Goal: Task Accomplishment & Management: Manage account settings

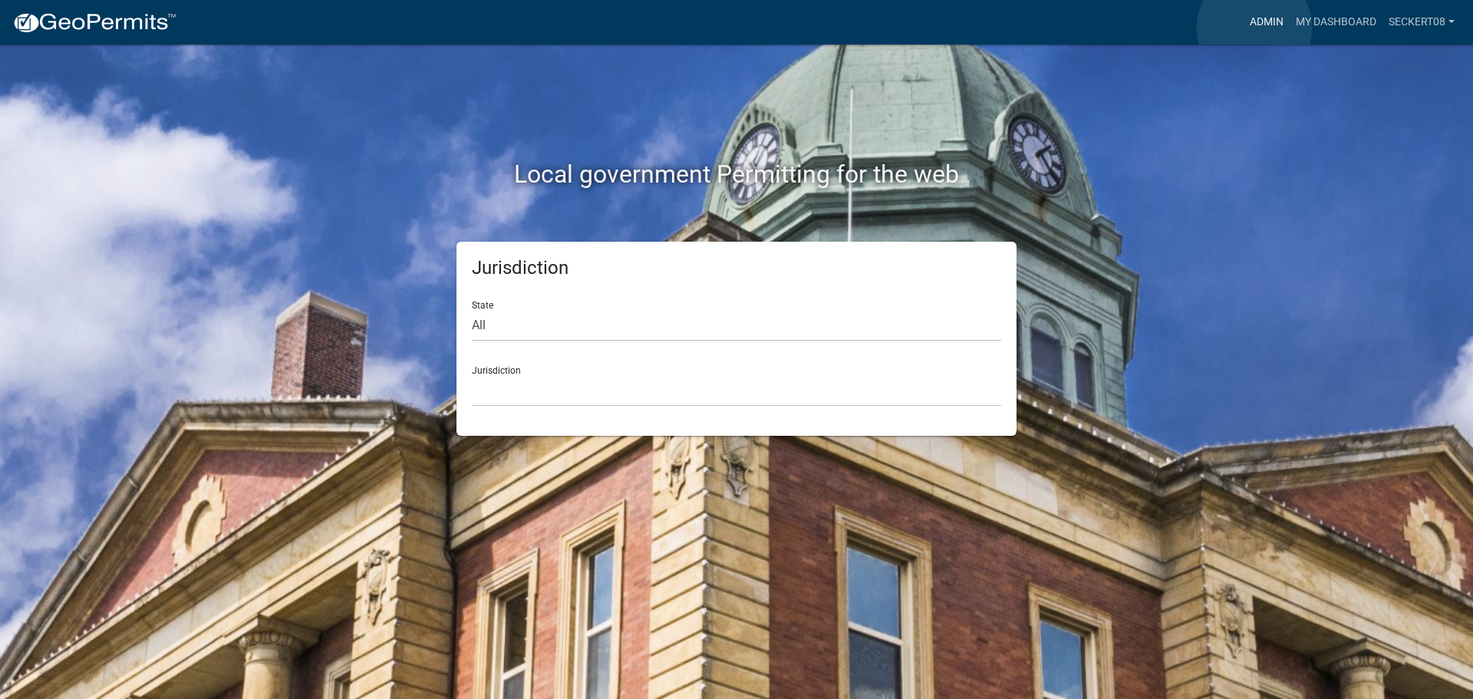
click at [1254, 28] on link "Admin" at bounding box center [1267, 22] width 46 height 29
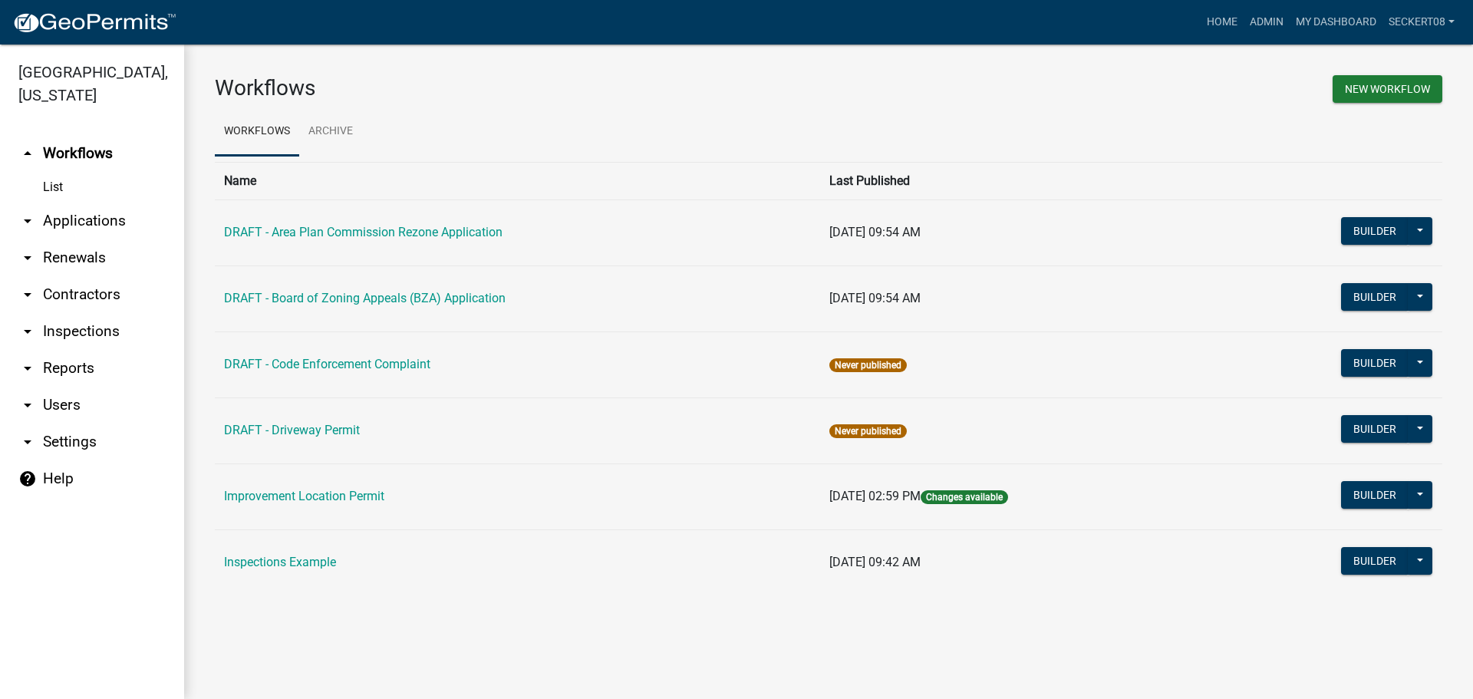
click at [124, 216] on link "arrow_drop_down Applications" at bounding box center [92, 221] width 184 height 37
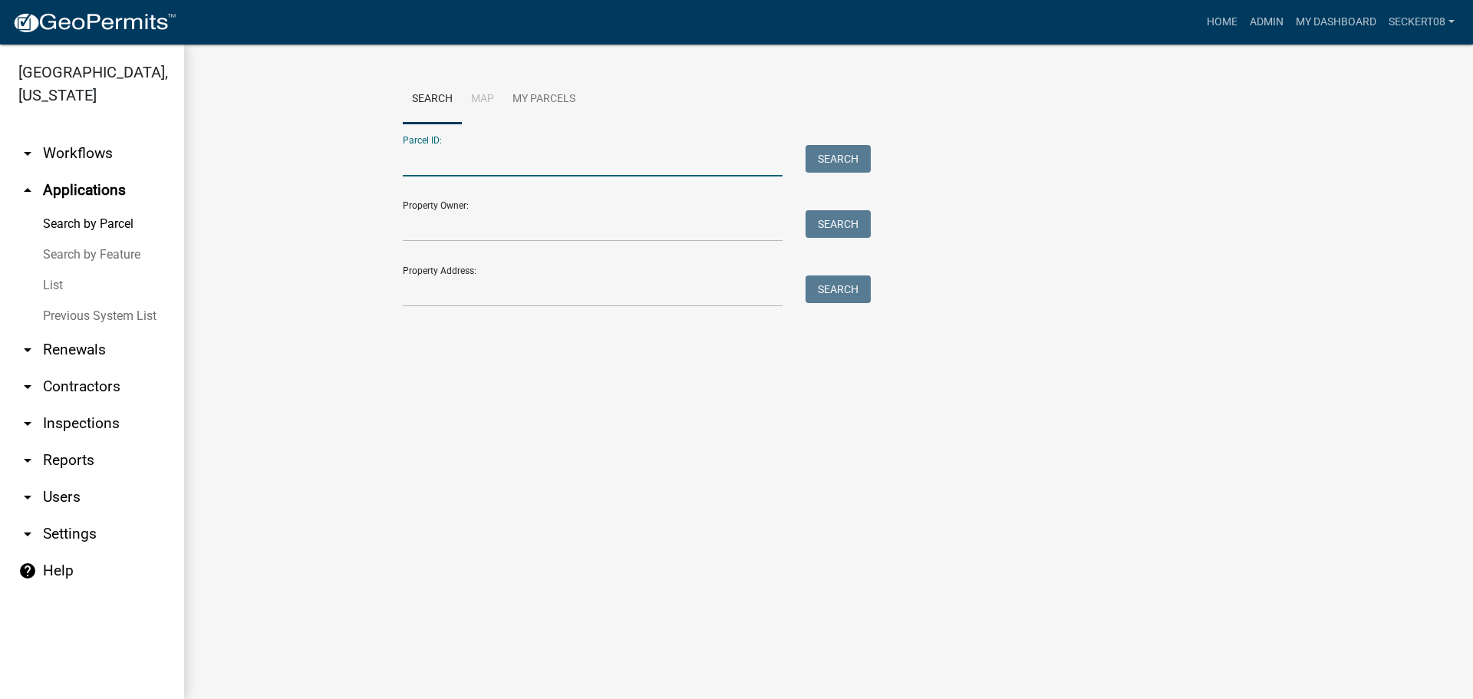
drag, startPoint x: 454, startPoint y: 169, endPoint x: 450, endPoint y: 199, distance: 30.2
click at [450, 194] on form "Parcel ID: Search Property Owner: Search Property Address: Search" at bounding box center [633, 215] width 460 height 183
click at [450, 230] on input "Property Owner:" at bounding box center [593, 225] width 380 height 31
click at [54, 279] on link "List" at bounding box center [92, 285] width 184 height 31
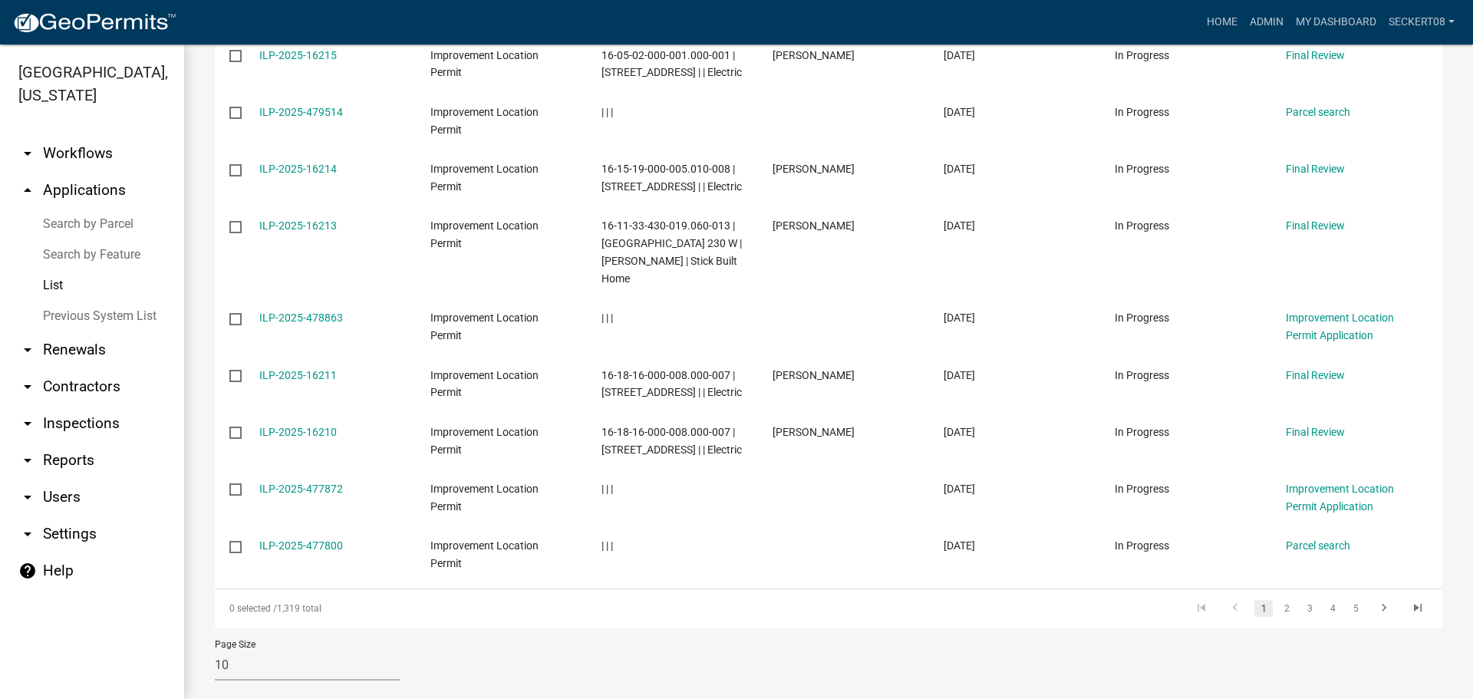
scroll to position [436, 0]
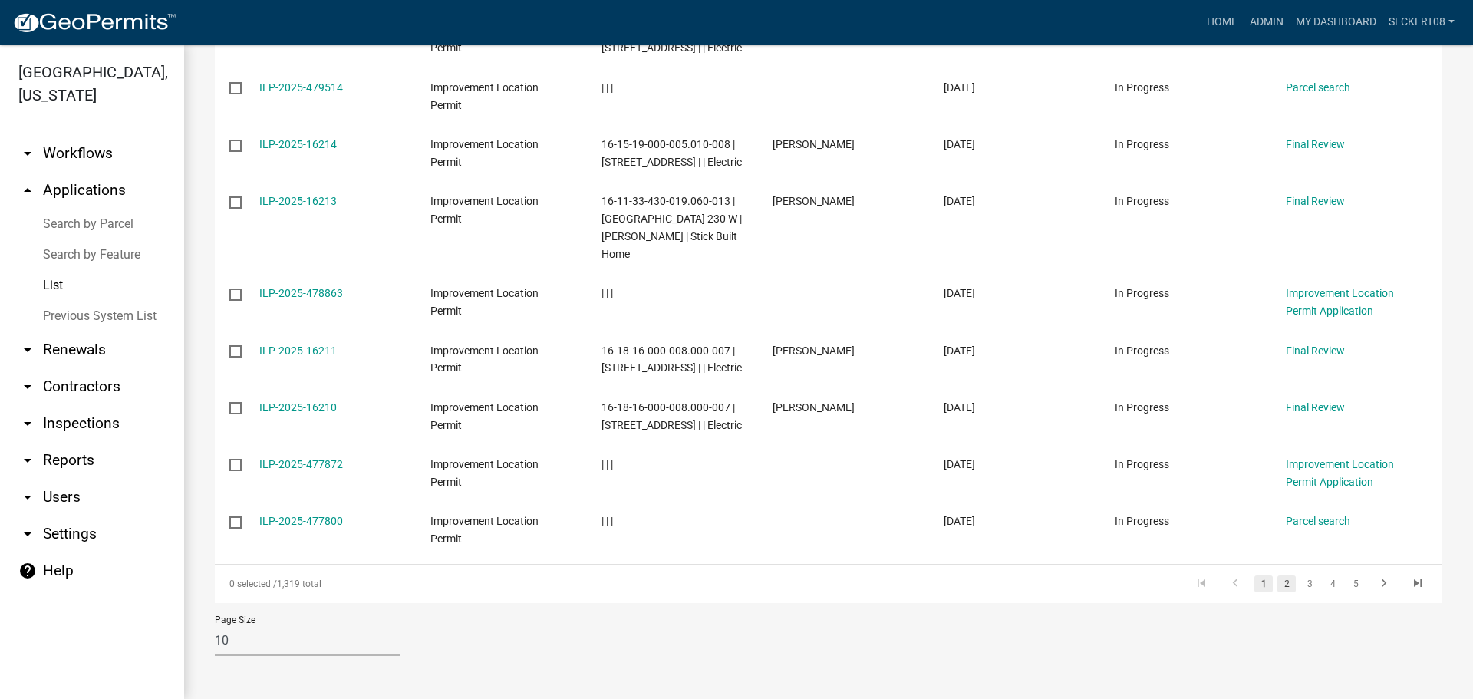
click at [1279, 585] on link "2" at bounding box center [1286, 583] width 18 height 17
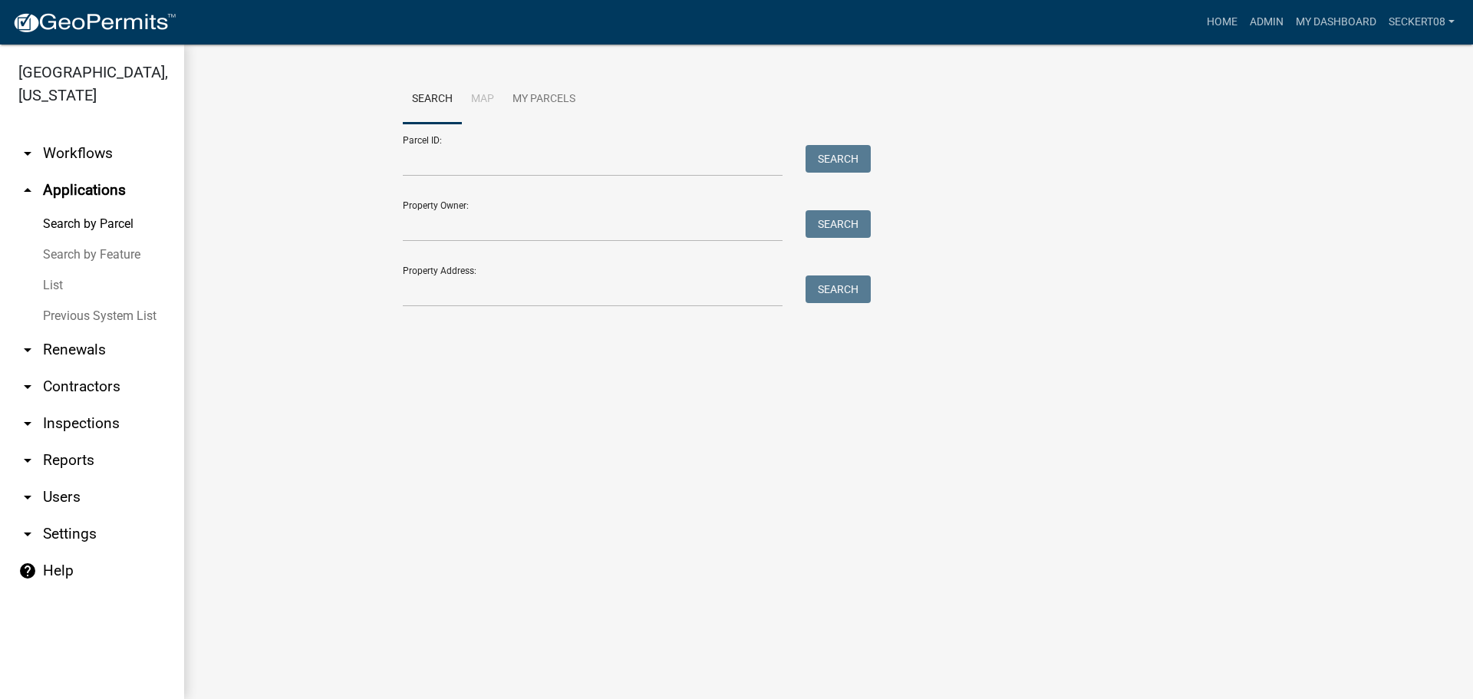
click at [94, 191] on link "arrow_drop_up Applications" at bounding box center [92, 190] width 184 height 37
click at [52, 283] on link "List" at bounding box center [92, 285] width 184 height 31
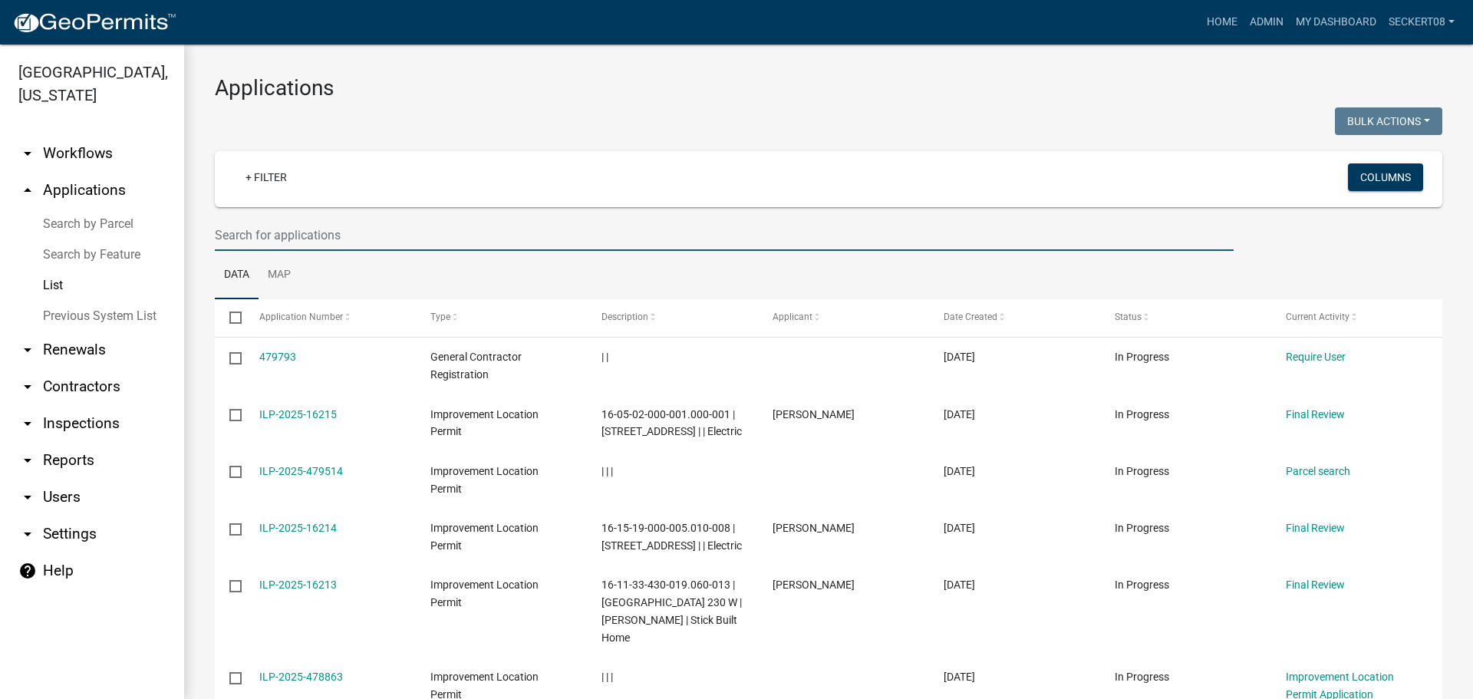
click at [252, 233] on input "text" at bounding box center [724, 234] width 1019 height 31
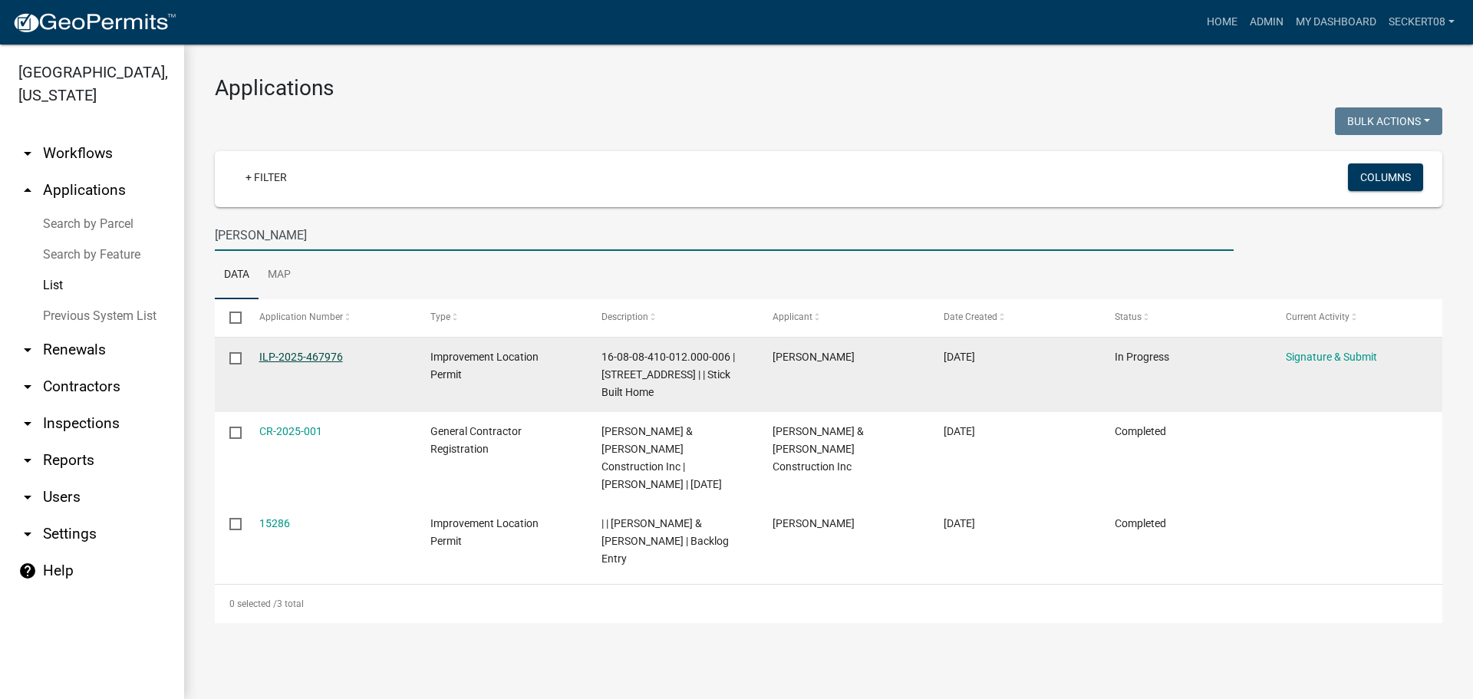
type input "[PERSON_NAME]"
click at [297, 354] on link "ILP-2025-467976" at bounding box center [301, 357] width 84 height 12
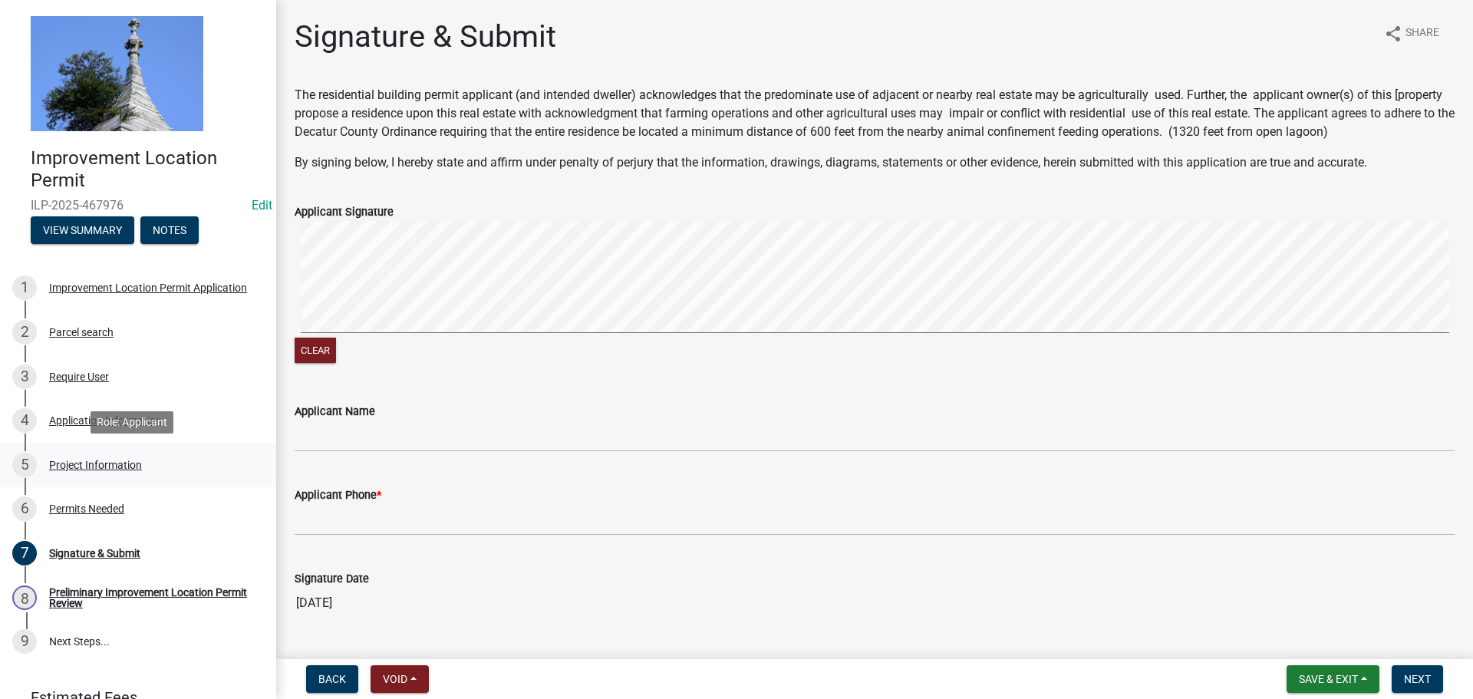
click at [98, 460] on div "Project Information" at bounding box center [95, 465] width 93 height 11
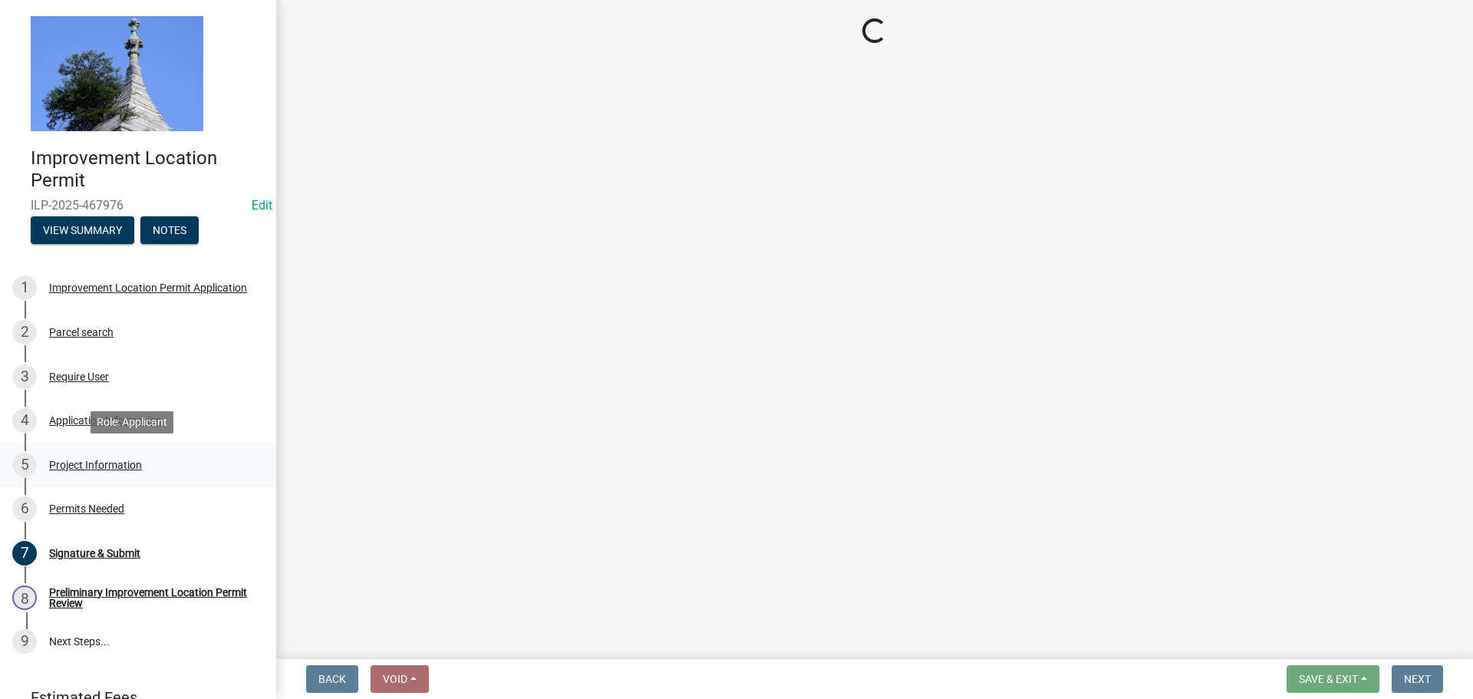
select select "9d64ea5b-356b-46b9-9003-cd08e8d798e4"
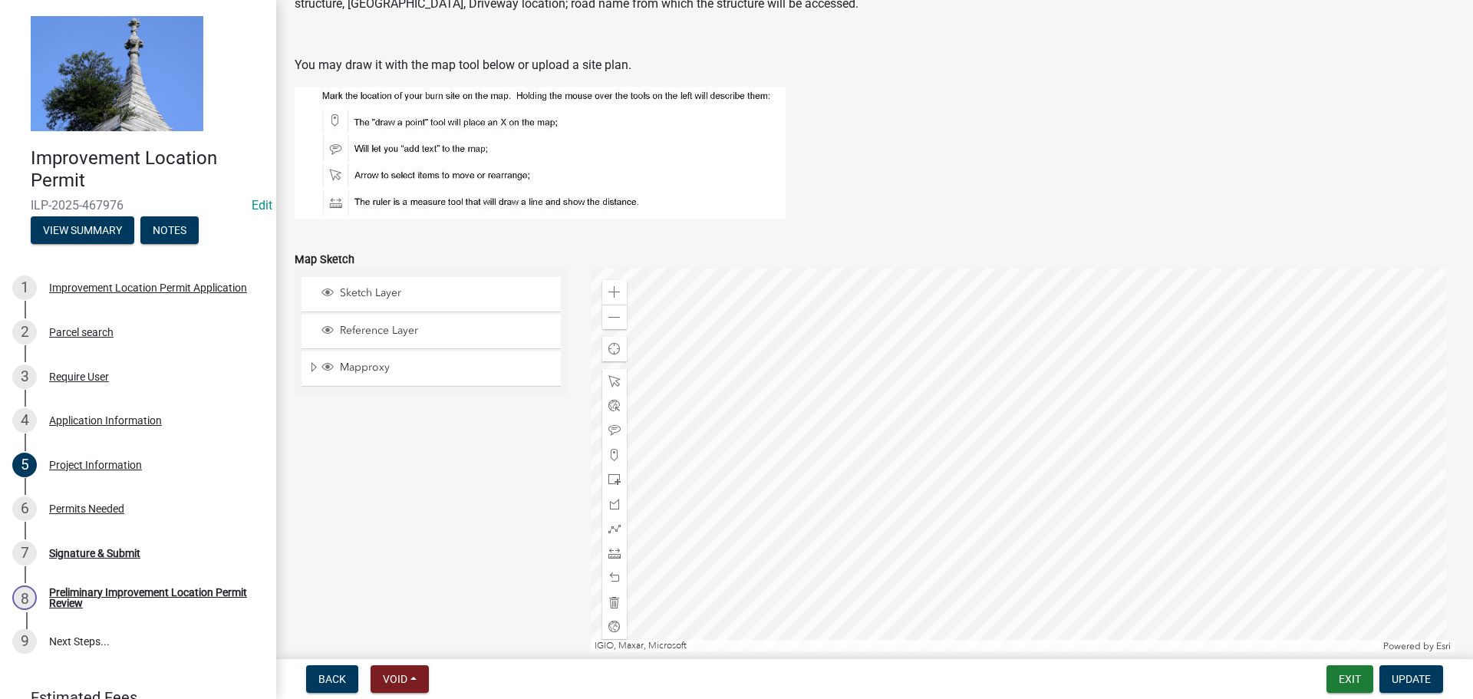
scroll to position [1151, 0]
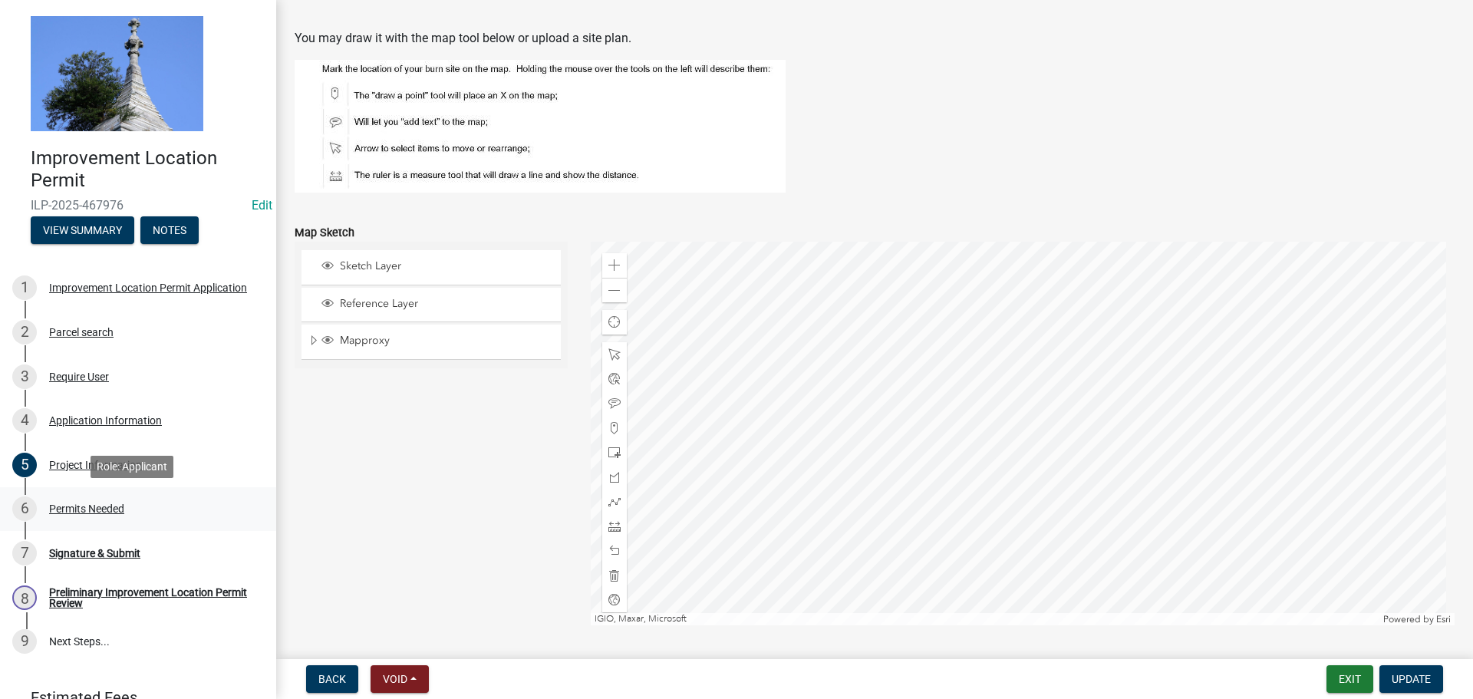
click at [120, 509] on div "Permits Needed" at bounding box center [86, 508] width 75 height 11
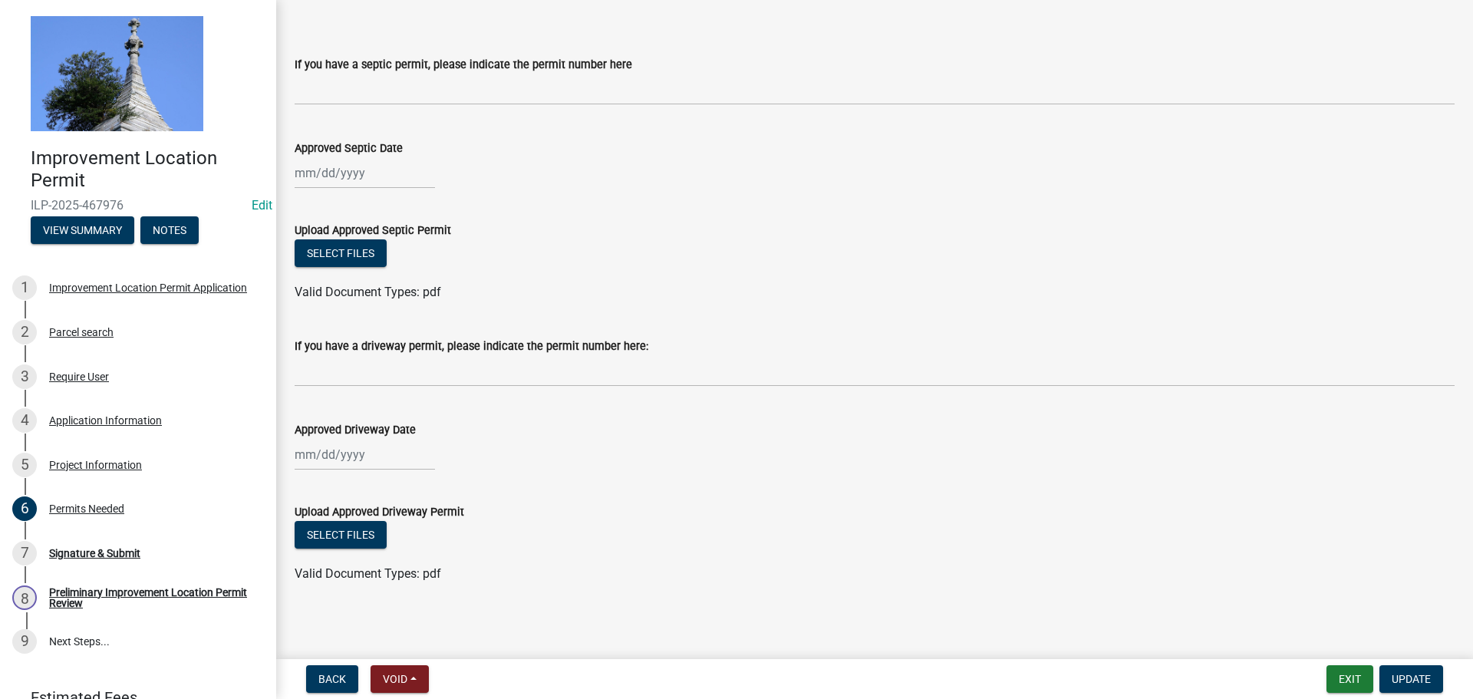
scroll to position [81, 0]
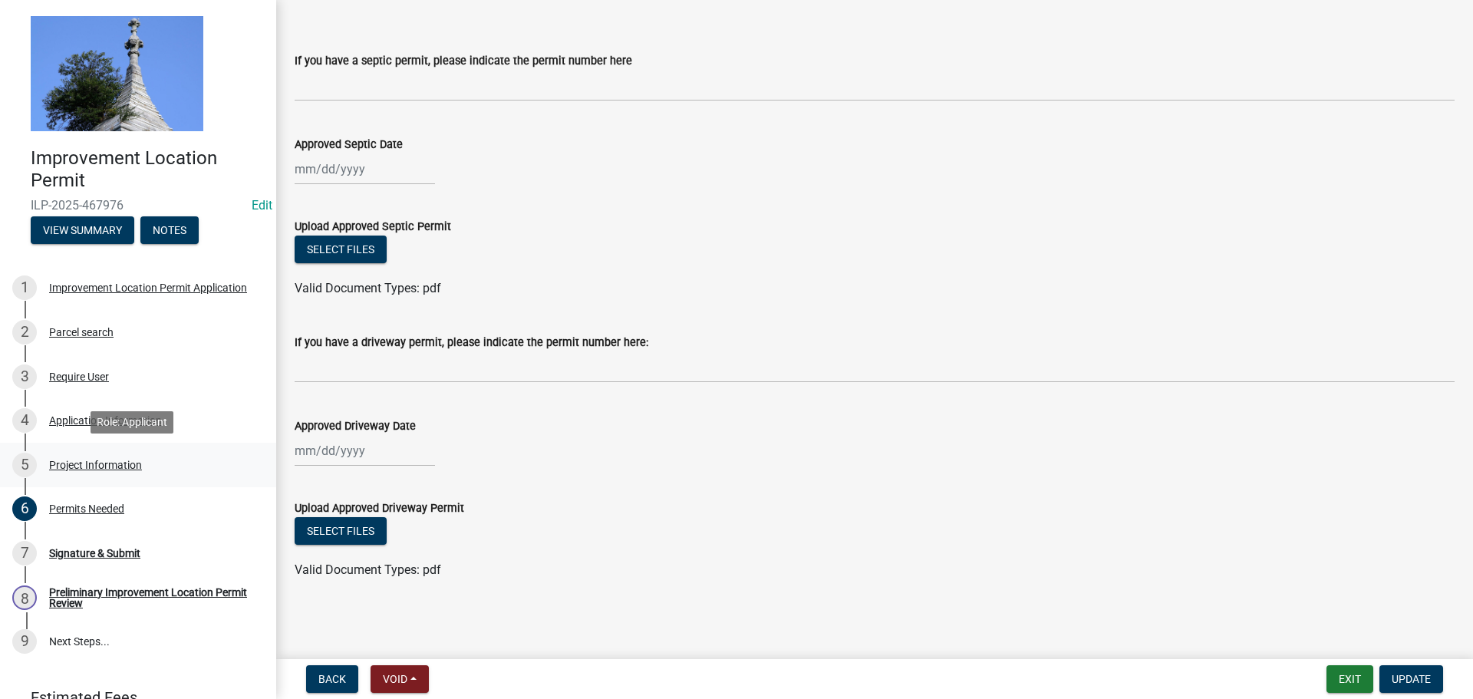
click at [75, 463] on div "Project Information" at bounding box center [95, 465] width 93 height 11
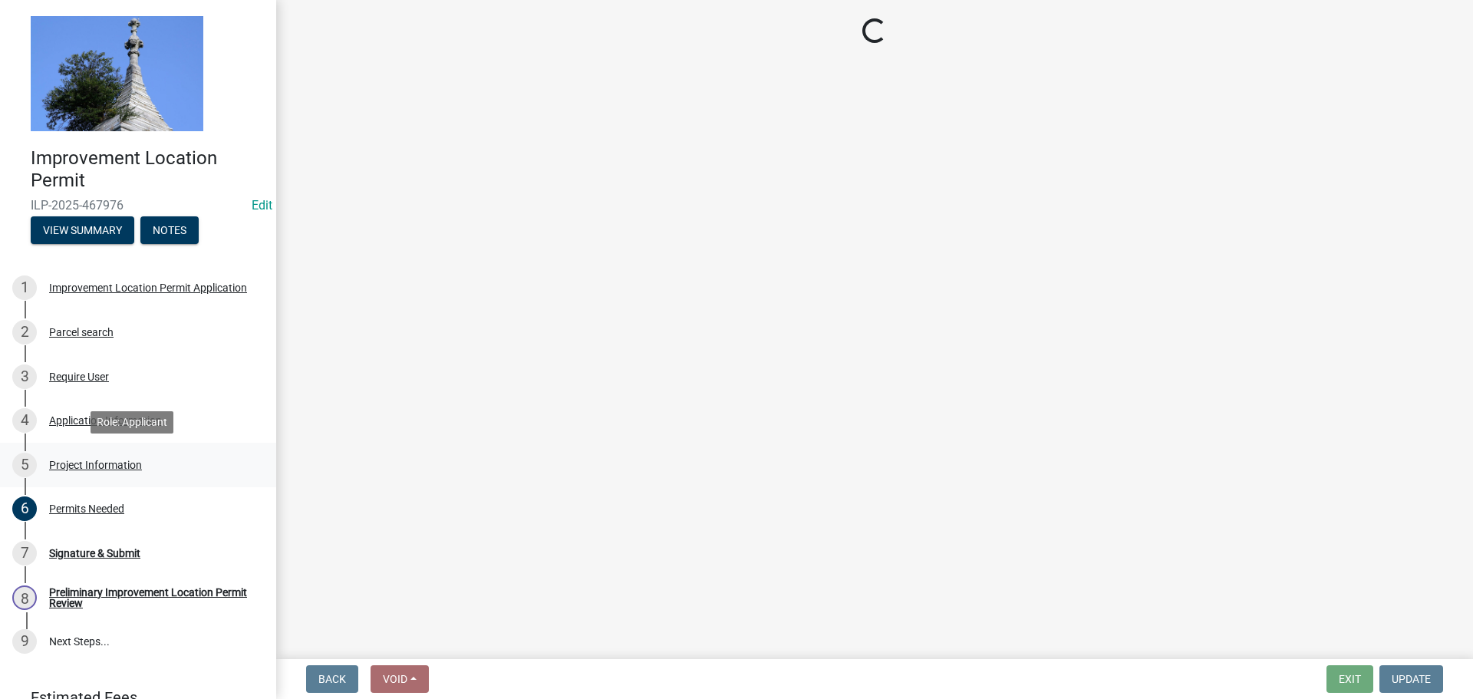
scroll to position [0, 0]
select select "9d64ea5b-356b-46b9-9003-cd08e8d798e4"
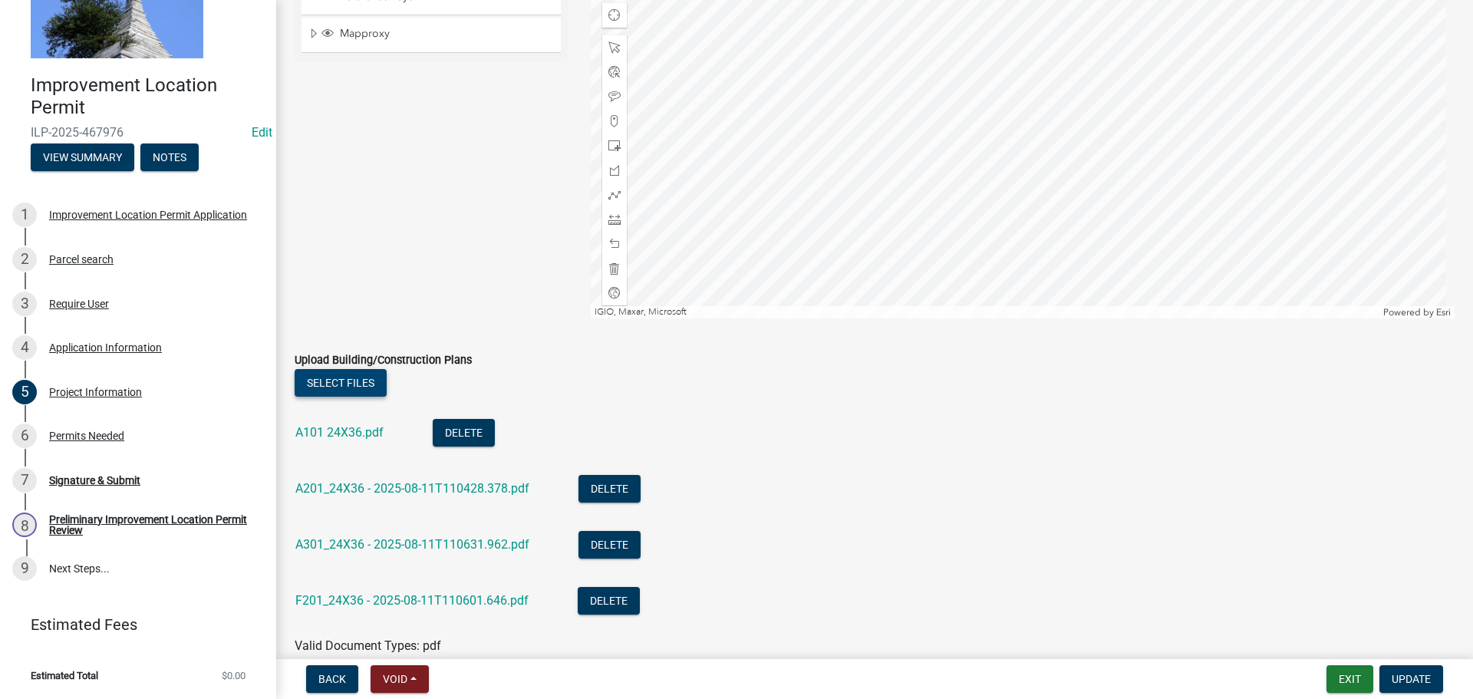
scroll to position [1534, 0]
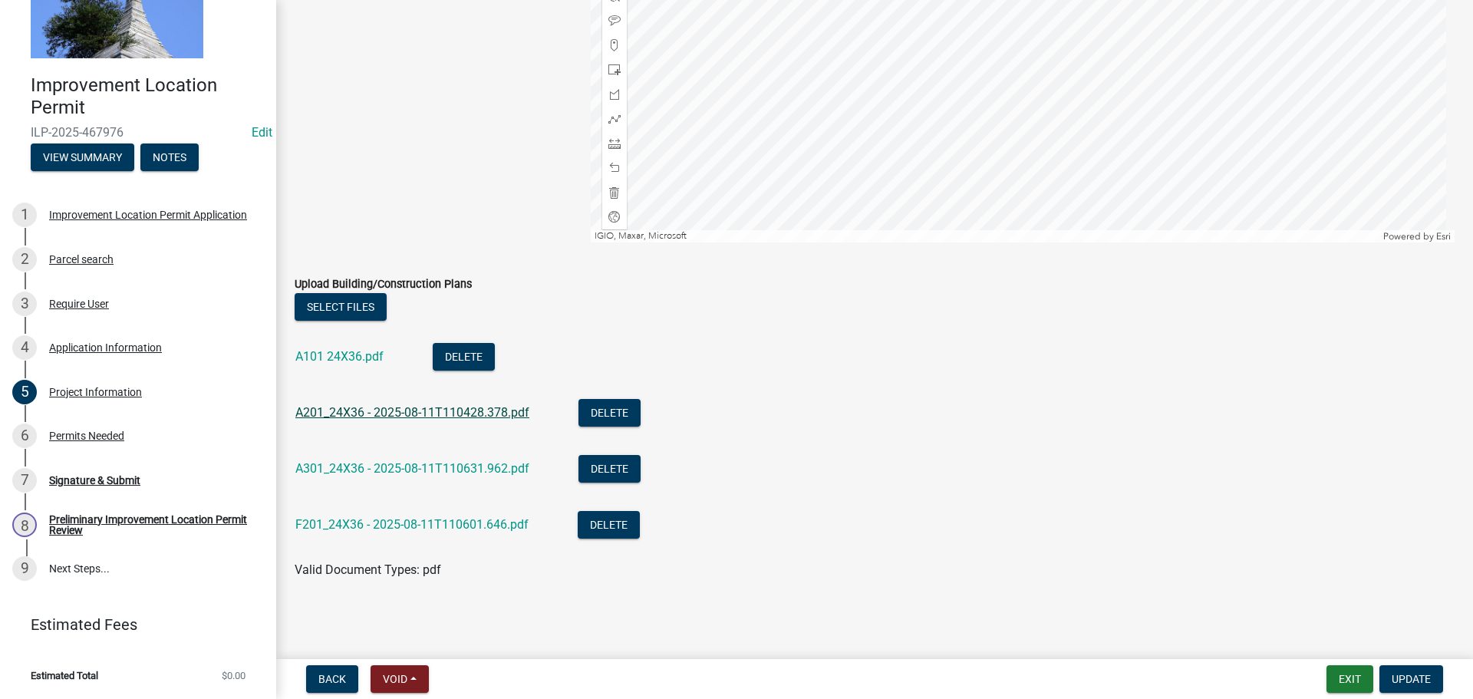
click at [340, 417] on link "A201_24X36 - 2025-08-11T110428.378.pdf" at bounding box center [412, 412] width 234 height 15
click at [128, 388] on div "Project Information" at bounding box center [95, 392] width 93 height 11
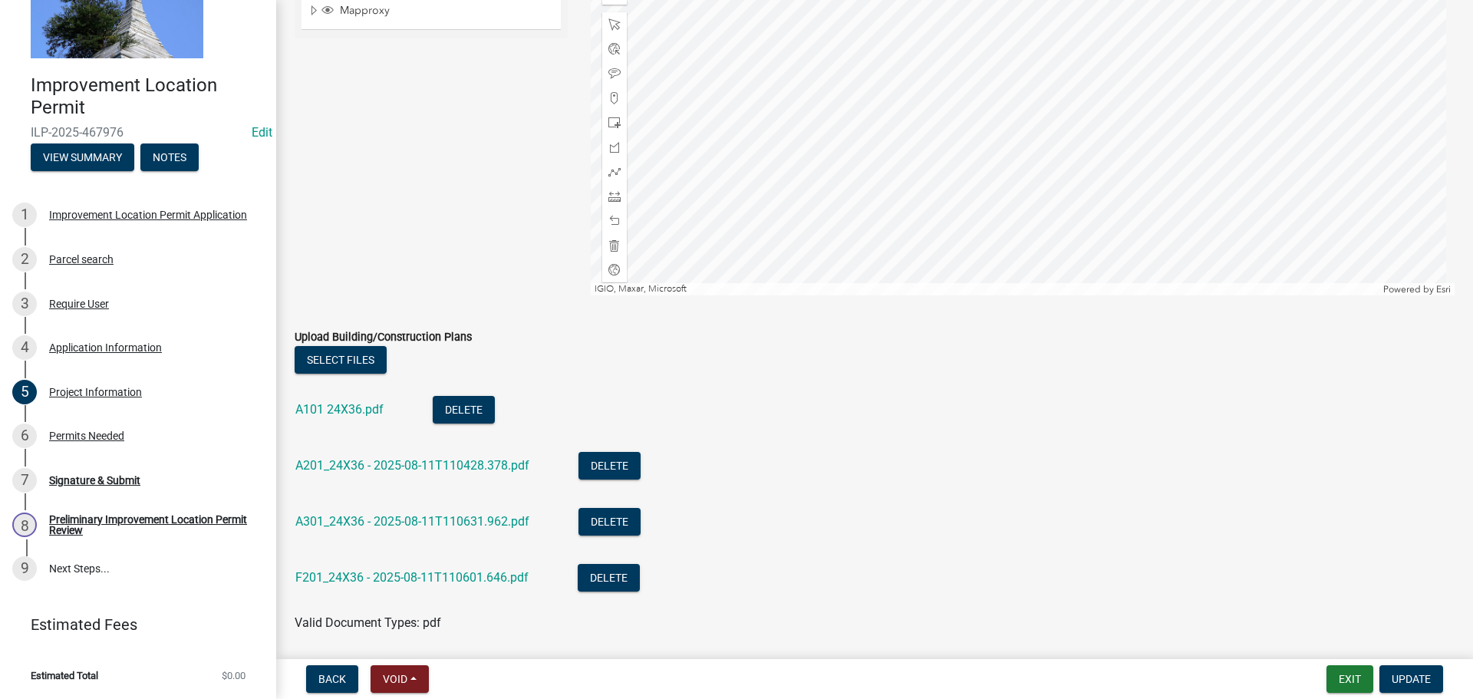
scroll to position [1457, 0]
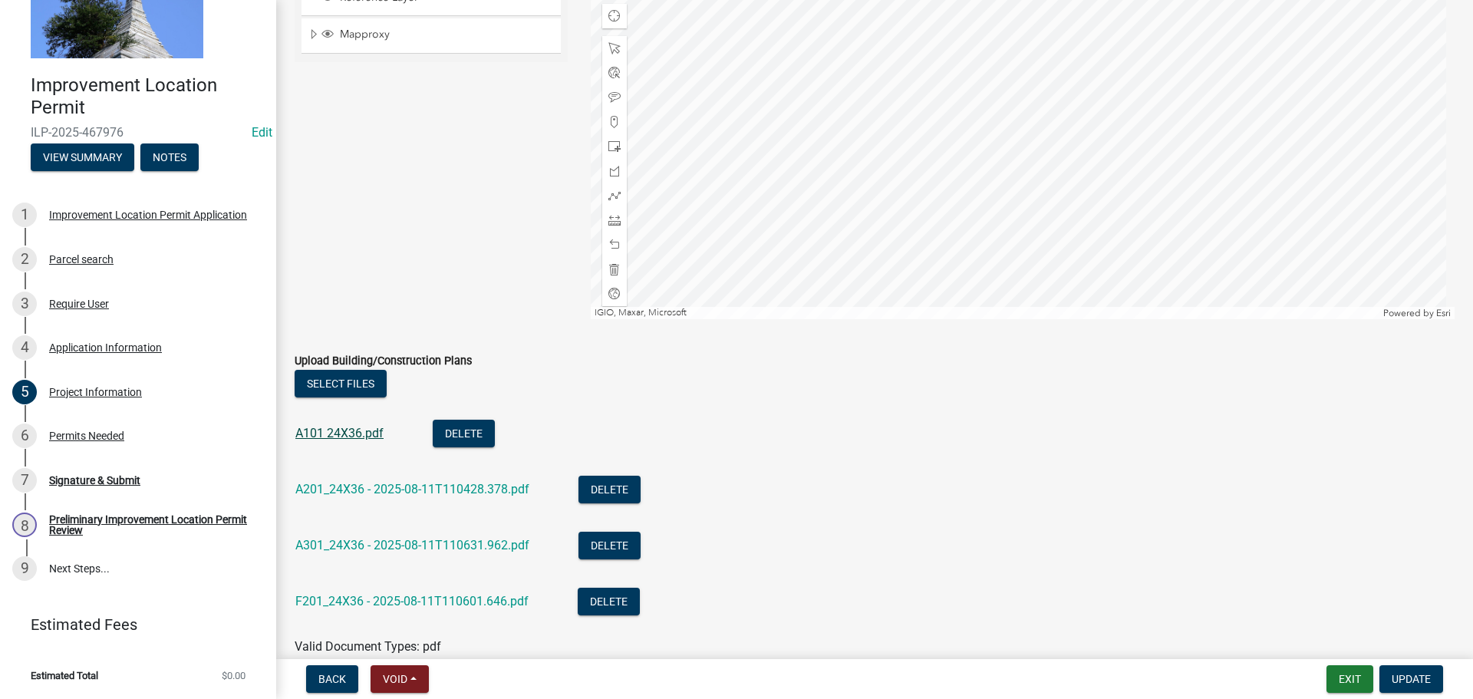
click at [326, 434] on link "A101 24X36.pdf" at bounding box center [339, 433] width 88 height 15
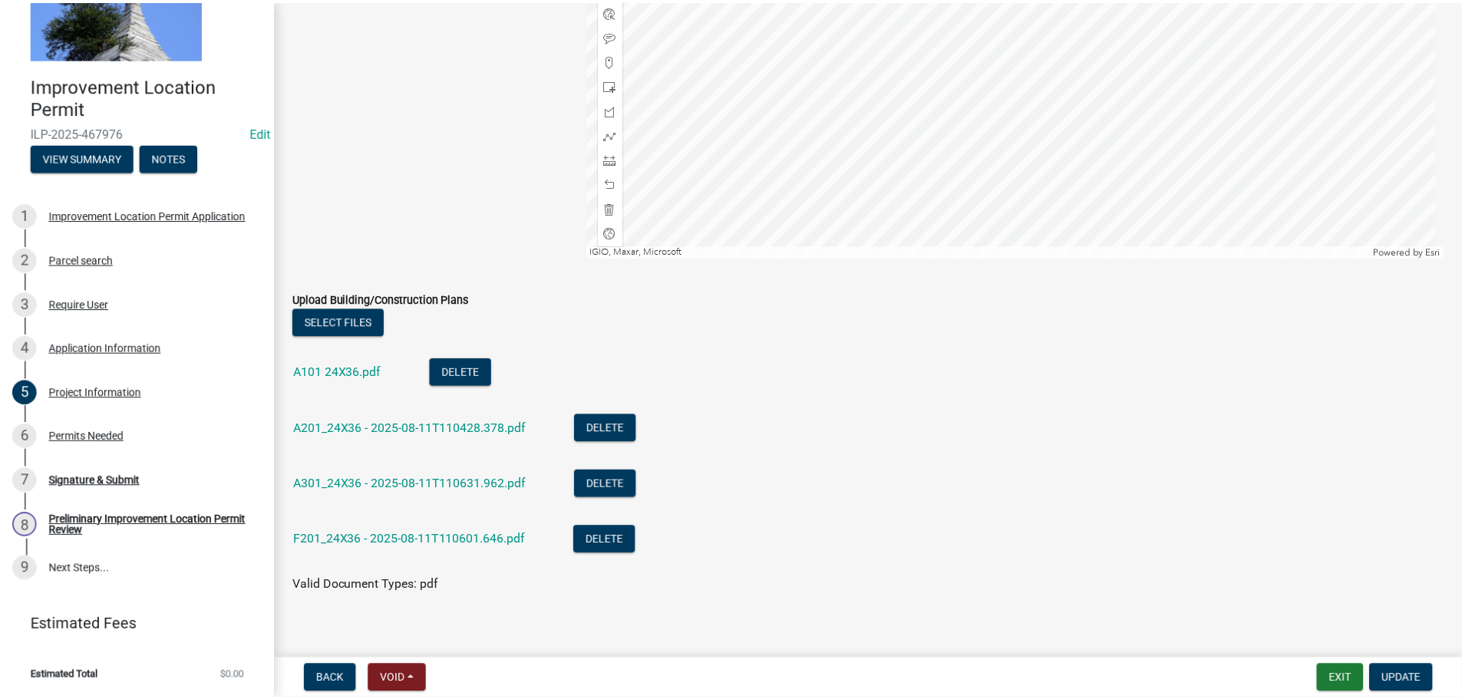
scroll to position [1534, 0]
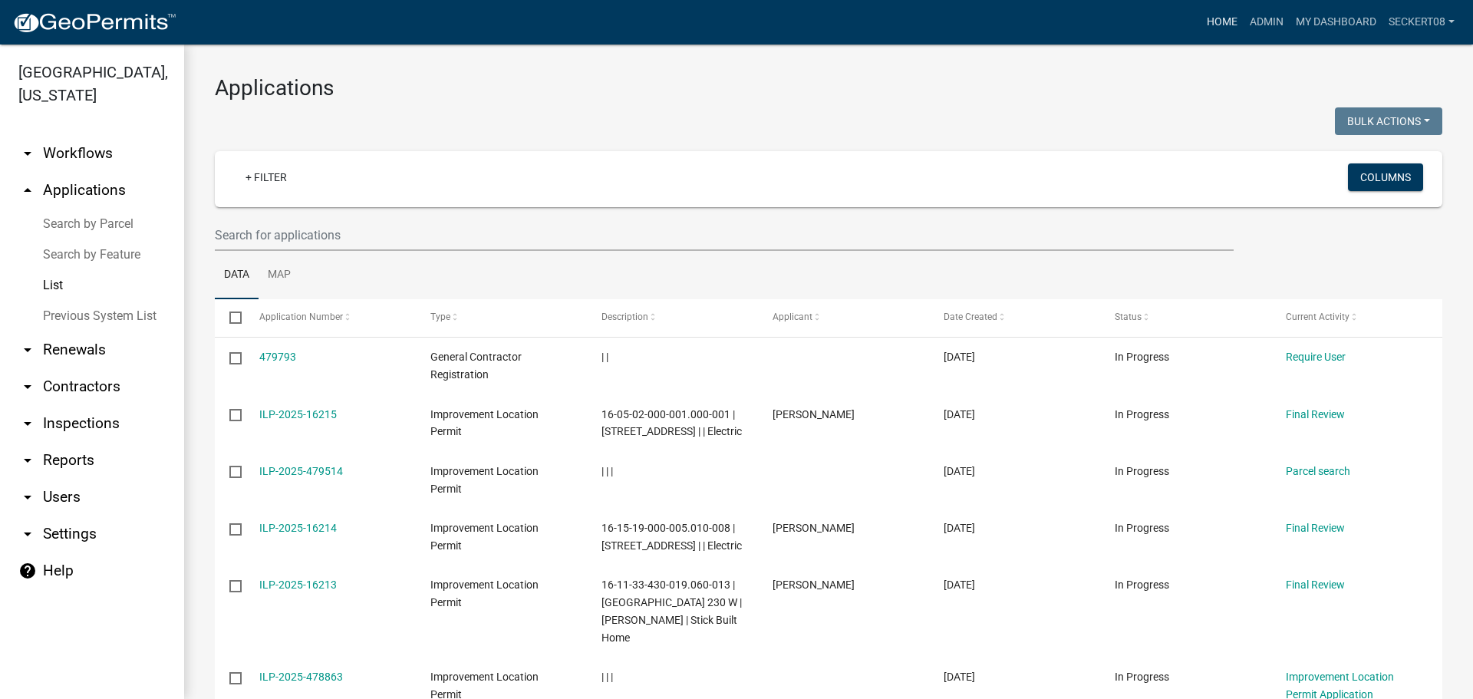
click at [1222, 14] on link "Home" at bounding box center [1222, 22] width 43 height 29
